Goal: Task Accomplishment & Management: Complete application form

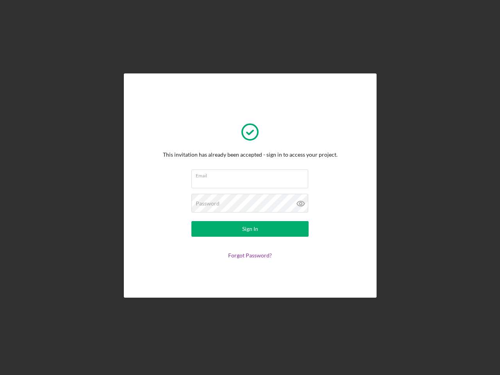
click at [250, 187] on input "Email" at bounding box center [249, 179] width 117 height 19
click at [301, 203] on icon at bounding box center [301, 204] width 20 height 20
